Goal: Use online tool/utility: Utilize a website feature to perform a specific function

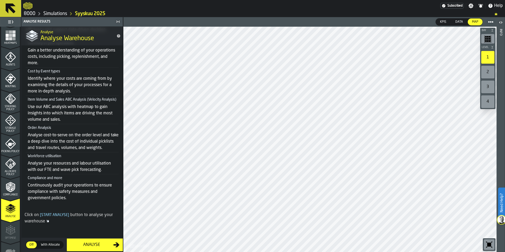
scroll to position [81, 0]
click at [97, 242] on div "Analyse" at bounding box center [91, 244] width 43 height 6
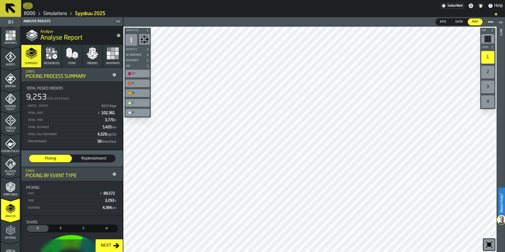
scroll to position [164, 0]
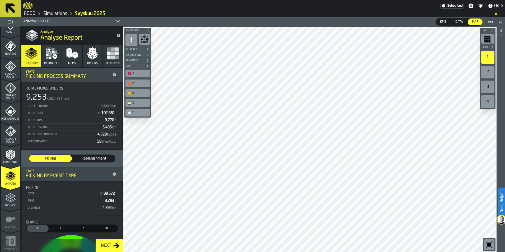
click at [13, 203] on icon "menu Optimise" at bounding box center [10, 197] width 11 height 11
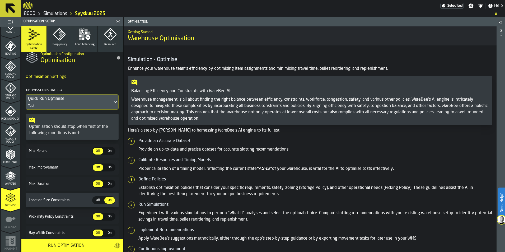
scroll to position [0, 0]
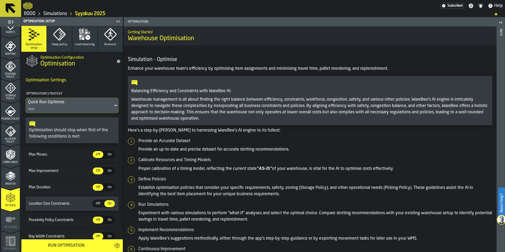
click at [88, 106] on div "Quick Run Optimise Test" at bounding box center [69, 105] width 87 height 15
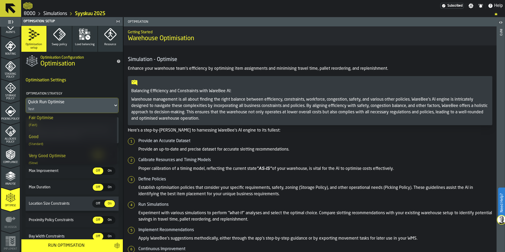
scroll to position [103, 0]
click at [79, 135] on div "Excellent Optimise (Slower)" at bounding box center [71, 135] width 85 height 13
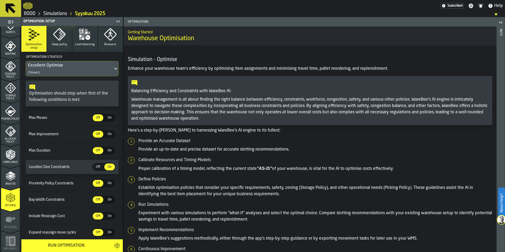
scroll to position [90, 0]
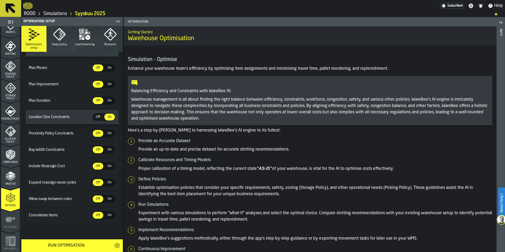
click at [82, 241] on button "Run Optimisation" at bounding box center [65, 245] width 89 height 13
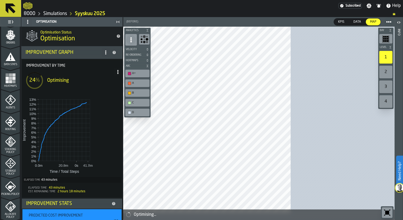
scroll to position [89, 0]
